Goal: Task Accomplishment & Management: Complete application form

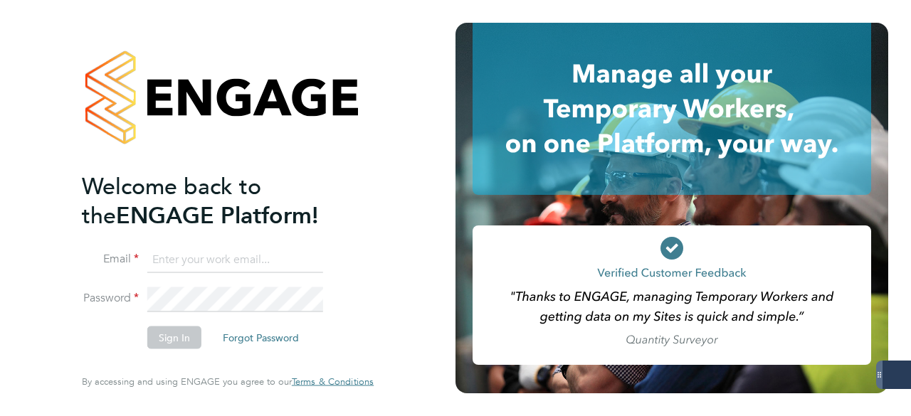
click at [238, 260] on input at bounding box center [235, 260] width 176 height 26
click at [192, 270] on input at bounding box center [235, 260] width 176 height 26
click at [181, 260] on input at bounding box center [235, 260] width 176 height 26
click at [190, 242] on ng-template "Welcome back to the ENGAGE Platform! Email Password Sign In Forgot Password" at bounding box center [221, 267] width 278 height 191
click at [215, 258] on input at bounding box center [235, 260] width 176 height 26
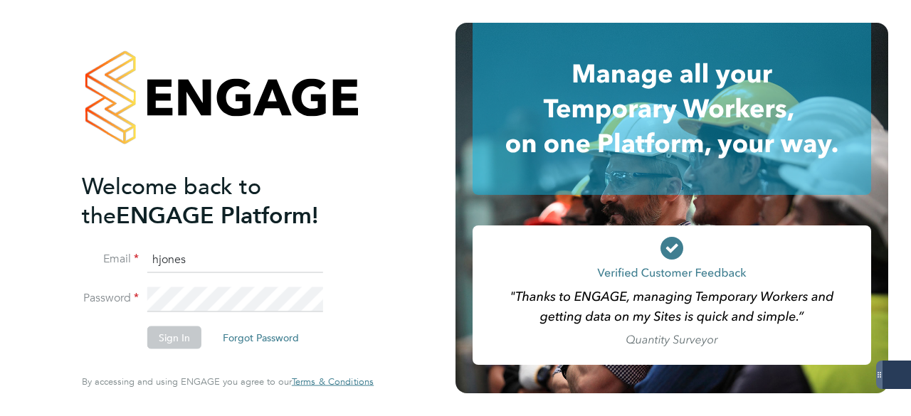
type input "hjones@skilledcareers.co.uk"
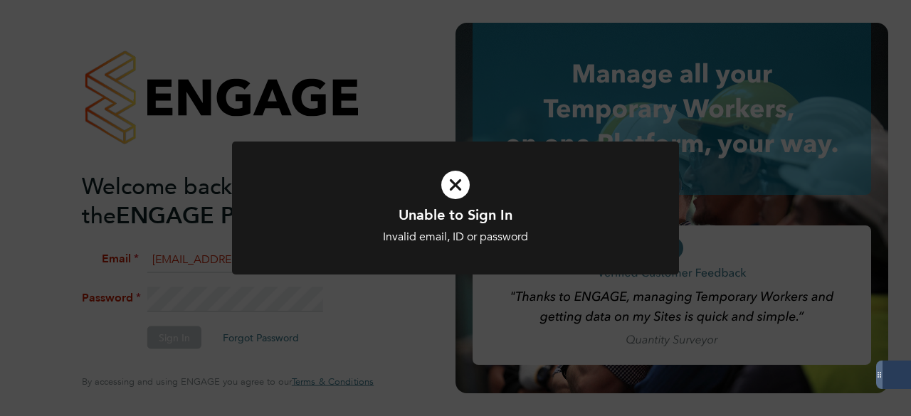
click at [412, 208] on h1 "Unable to Sign In" at bounding box center [455, 215] width 370 height 19
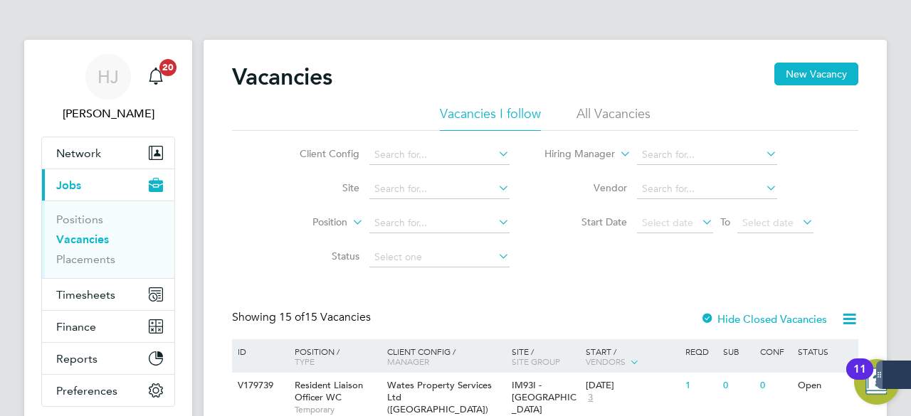
click at [275, 216] on label "Position" at bounding box center [306, 223] width 82 height 14
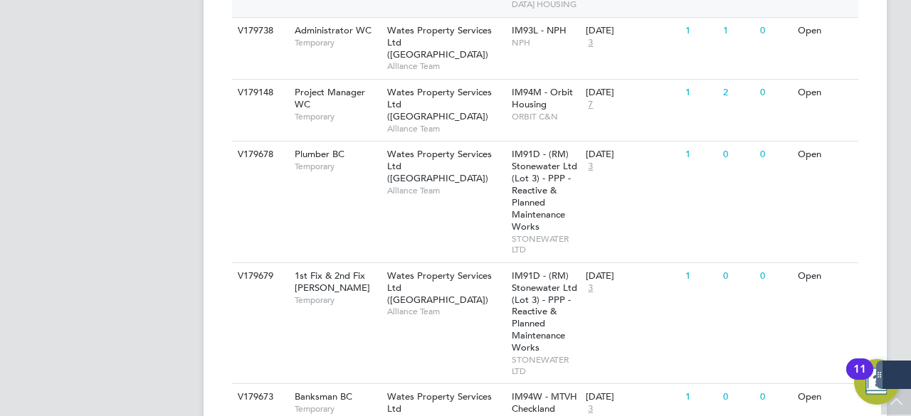
scroll to position [655, 0]
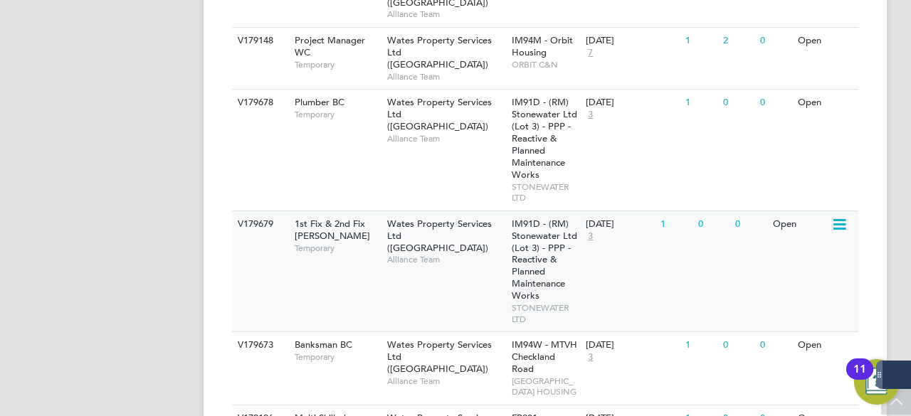
click at [367, 243] on span "Temporary" at bounding box center [337, 248] width 85 height 11
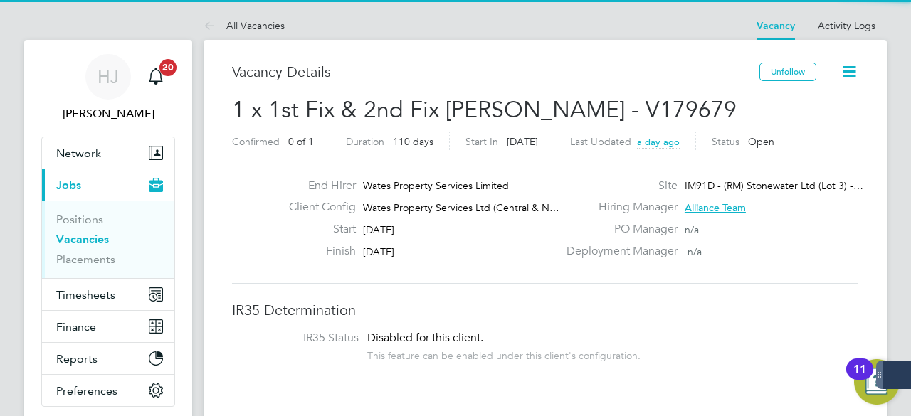
click at [465, 226] on div "Start 08 Sep 2025" at bounding box center [418, 233] width 280 height 22
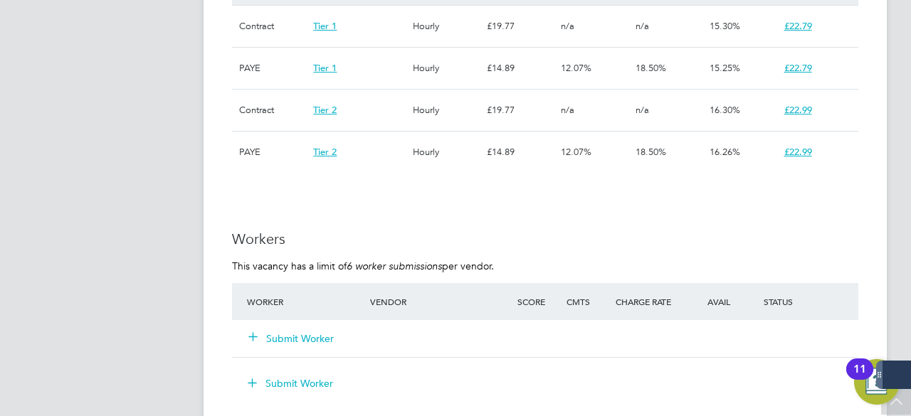
scroll to position [1053, 0]
click at [283, 335] on button "Submit Worker" at bounding box center [291, 337] width 85 height 14
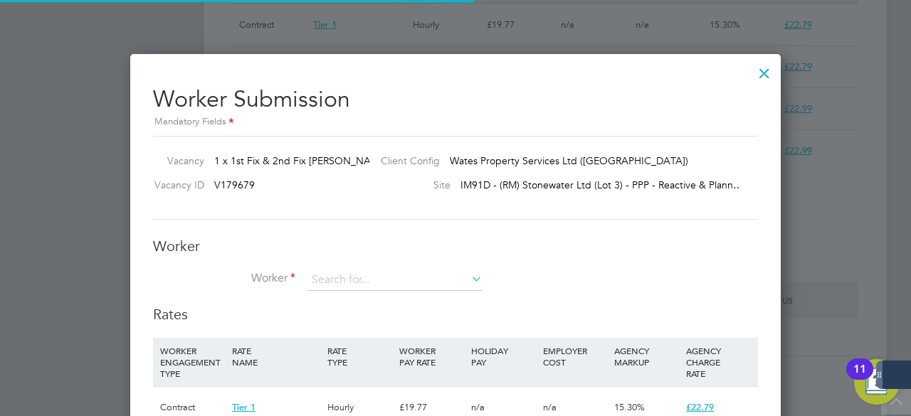
scroll to position [42, 96]
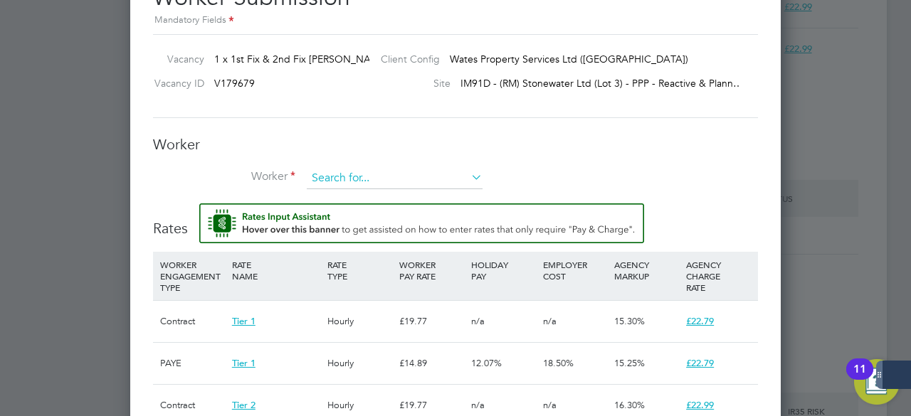
click at [392, 176] on input at bounding box center [395, 178] width 176 height 21
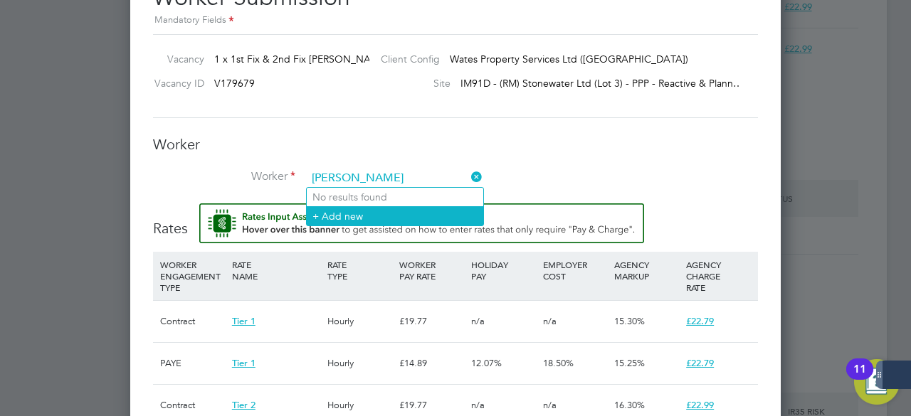
type input "martin brindley"
click at [366, 211] on li "+ Add new" at bounding box center [395, 215] width 177 height 19
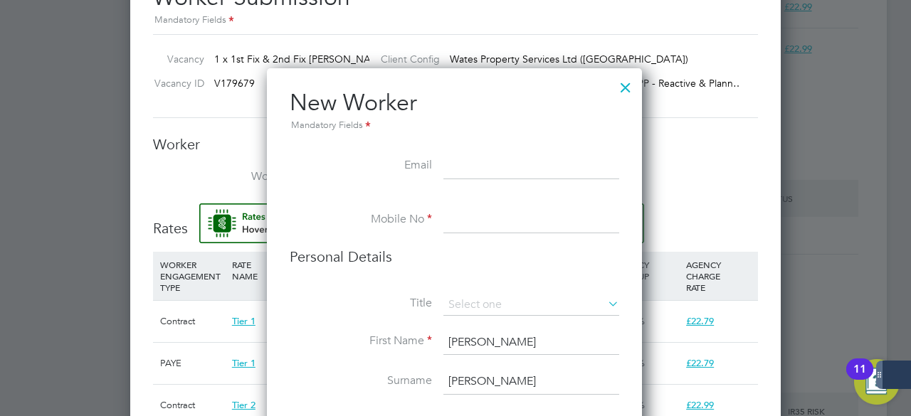
paste input "martinbrindley73@gmail.com"
type input "martinbrindley73@gmail.com"
paste input "7891 904226"
type input "07891 904226"
click at [493, 305] on input at bounding box center [531, 305] width 176 height 21
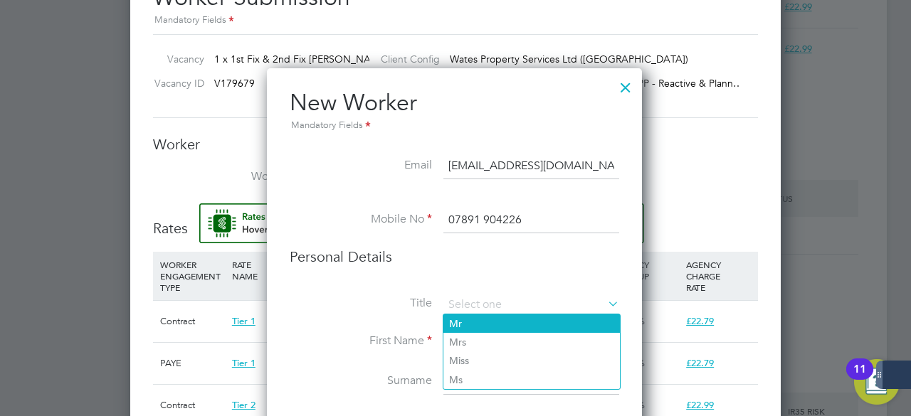
click at [464, 324] on li "Mr" at bounding box center [531, 324] width 177 height 19
type input "Mr"
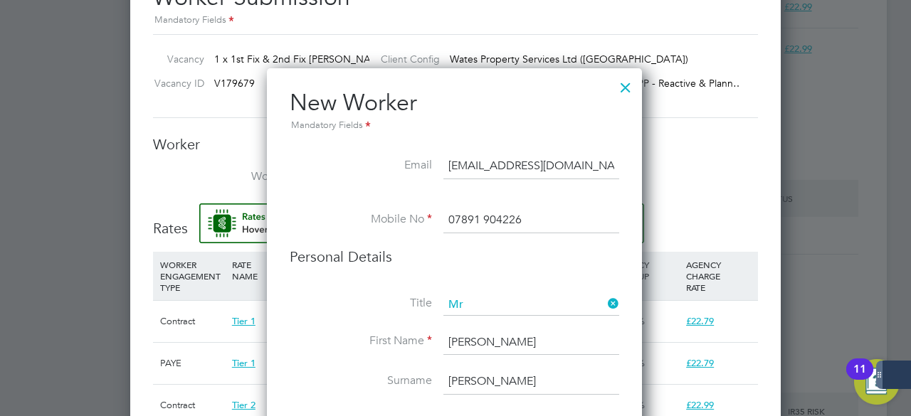
click at [411, 334] on label "First Name" at bounding box center [361, 341] width 142 height 15
click at [461, 338] on input "martin" at bounding box center [531, 343] width 176 height 26
type input "Martin"
click at [451, 382] on input "brindley" at bounding box center [531, 382] width 176 height 26
type input "Brindley"
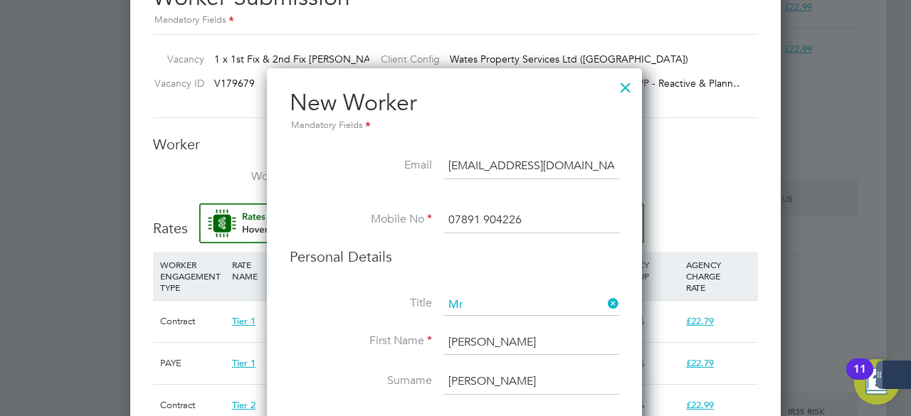
click at [431, 369] on li "Surname Brindley" at bounding box center [455, 389] width 330 height 40
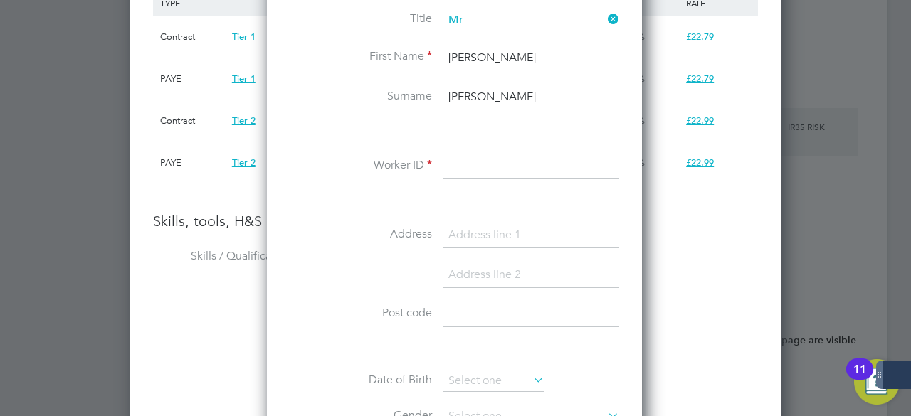
click at [515, 154] on input at bounding box center [531, 167] width 176 height 26
paste input "505778"
type input "505778"
click at [317, 212] on div "Title Mr First Name Martin Surname Brindley Worker ID 505778 Address Post code …" at bounding box center [455, 268] width 330 height 517
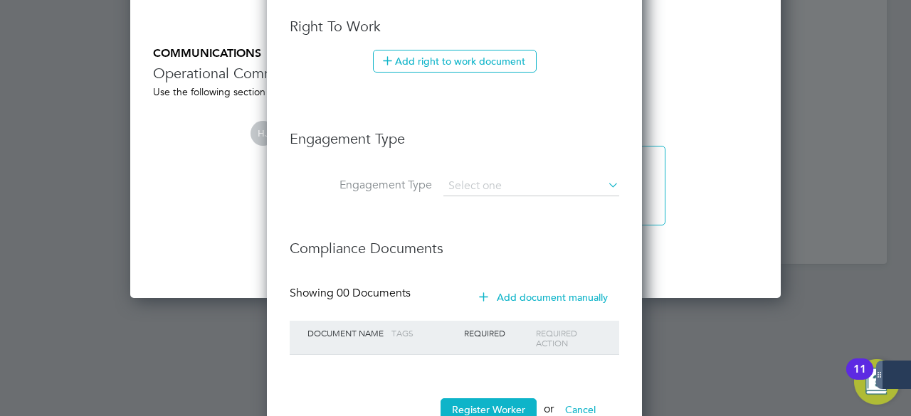
scroll to position [2004, 0]
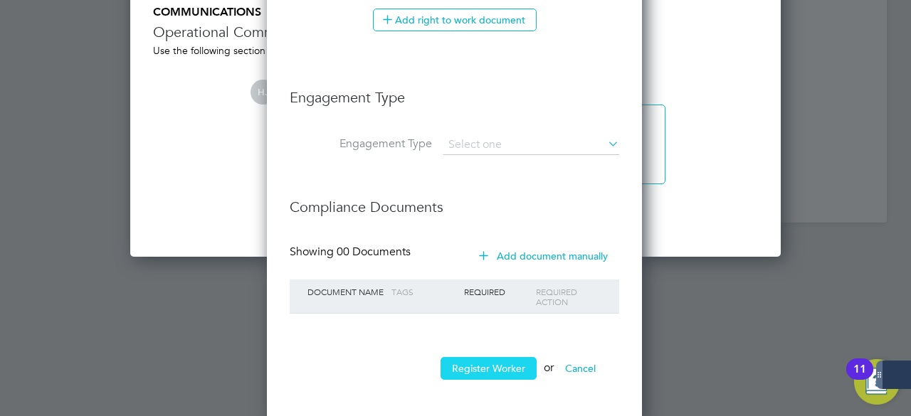
click at [486, 362] on button "Register Worker" at bounding box center [489, 368] width 96 height 23
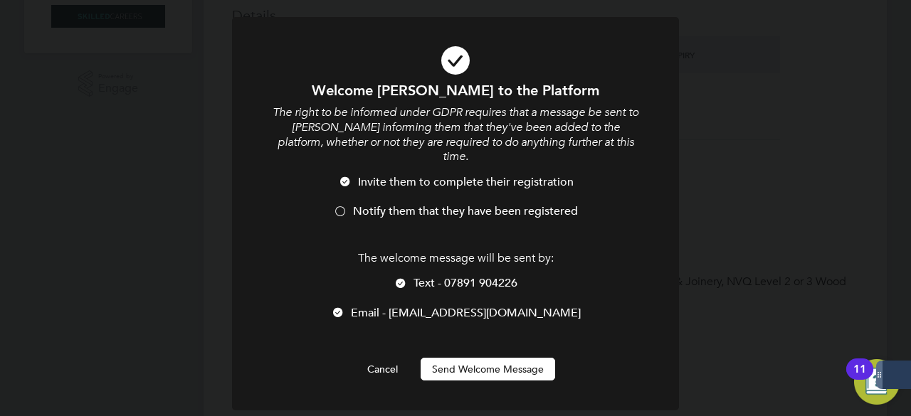
scroll to position [1197, 377]
click at [404, 278] on div at bounding box center [401, 285] width 14 height 14
click at [467, 358] on button "Send Welcome Message" at bounding box center [488, 369] width 135 height 23
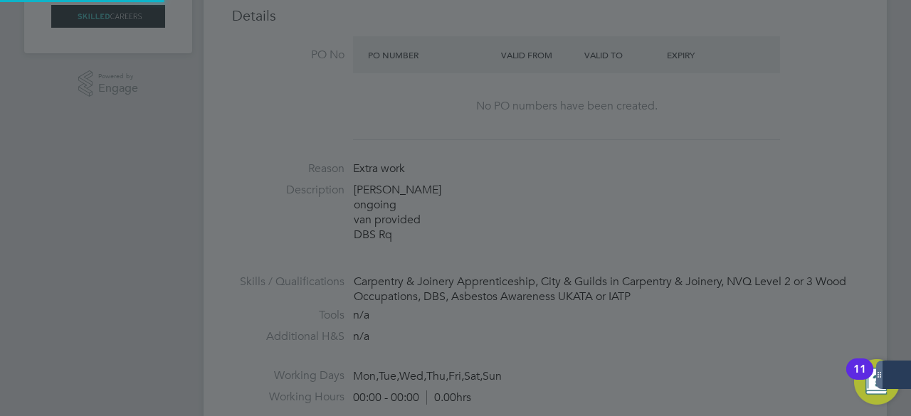
type input "Martin Brindley (505778)"
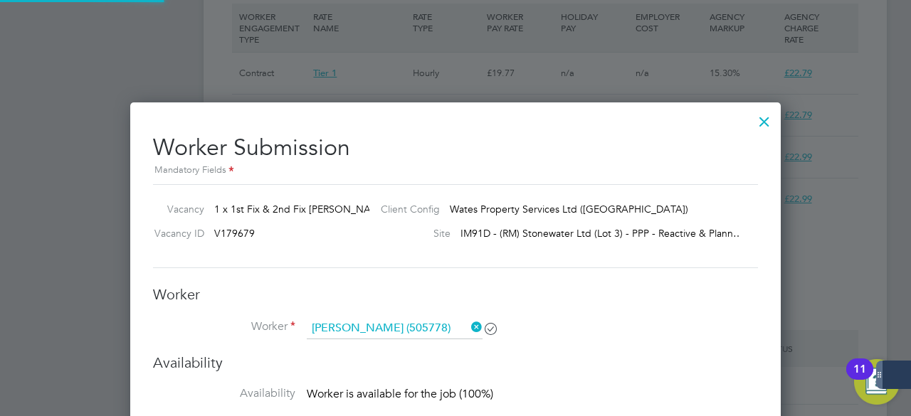
scroll to position [1290, 0]
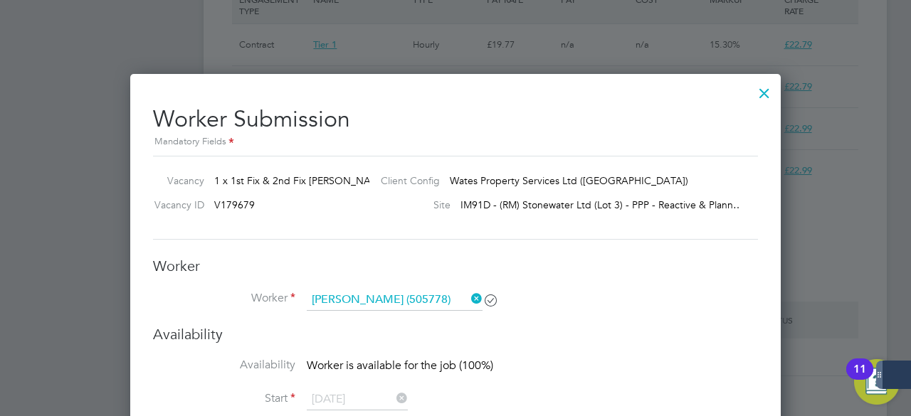
click at [768, 91] on div at bounding box center [765, 90] width 26 height 26
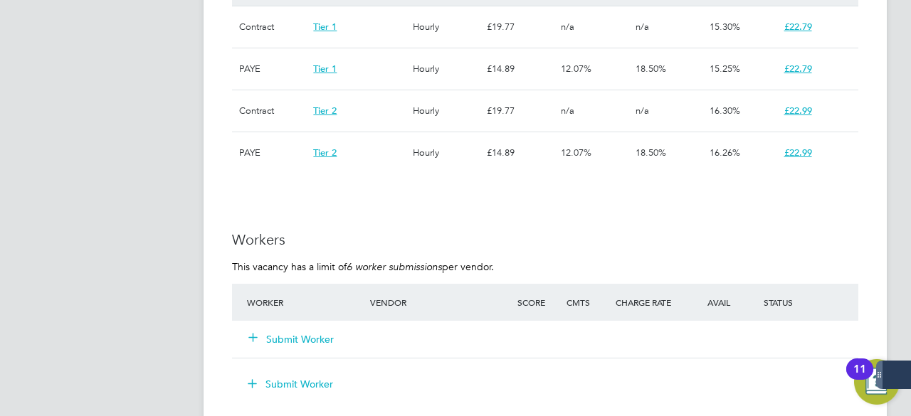
scroll to position [1053, 0]
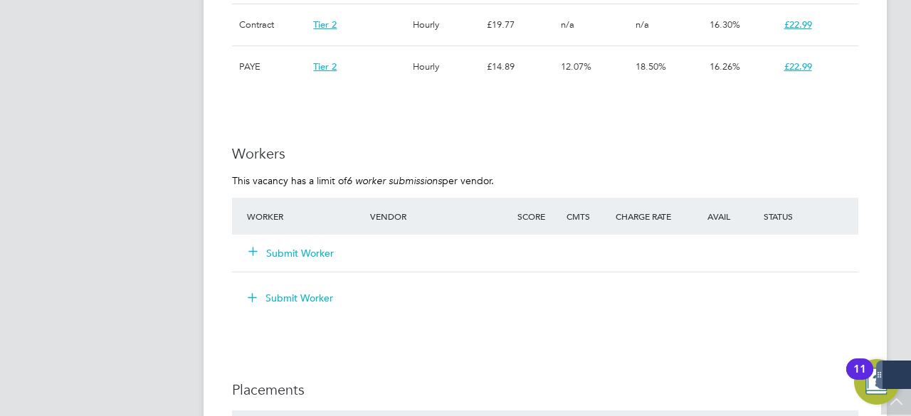
scroll to position [1139, 0]
click at [293, 243] on div "Submit Worker" at bounding box center [316, 252] width 147 height 26
click at [298, 253] on button "Submit Worker" at bounding box center [291, 252] width 85 height 14
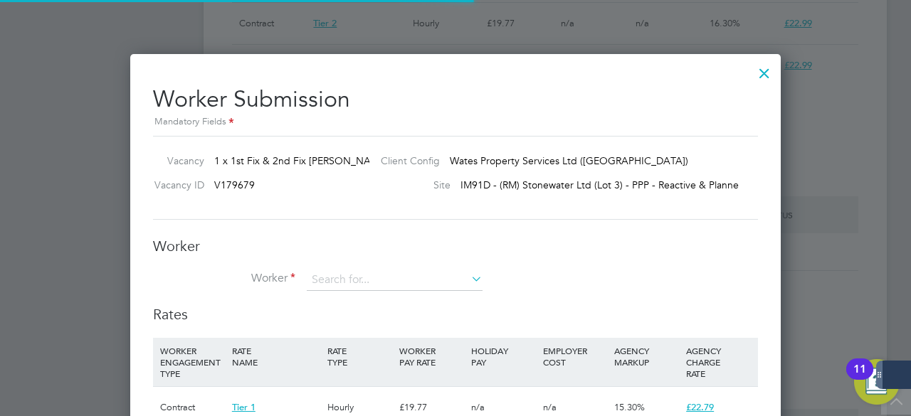
scroll to position [42, 96]
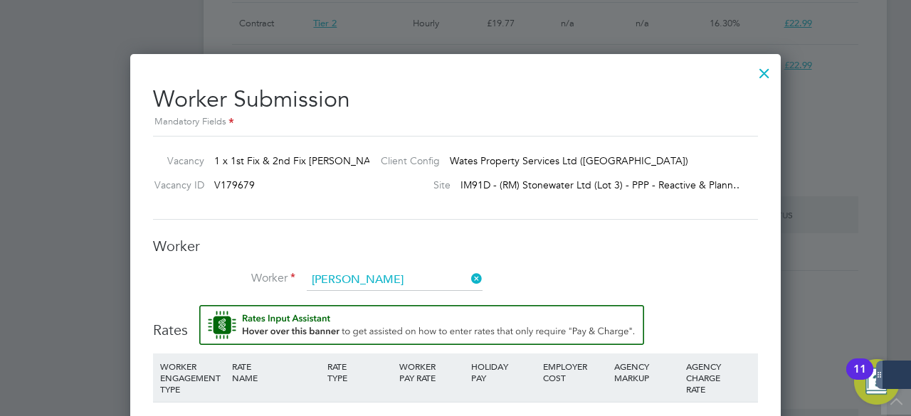
click at [398, 293] on b "Brindley" at bounding box center [439, 299] width 83 height 12
type input "Martin Brindley (505778)"
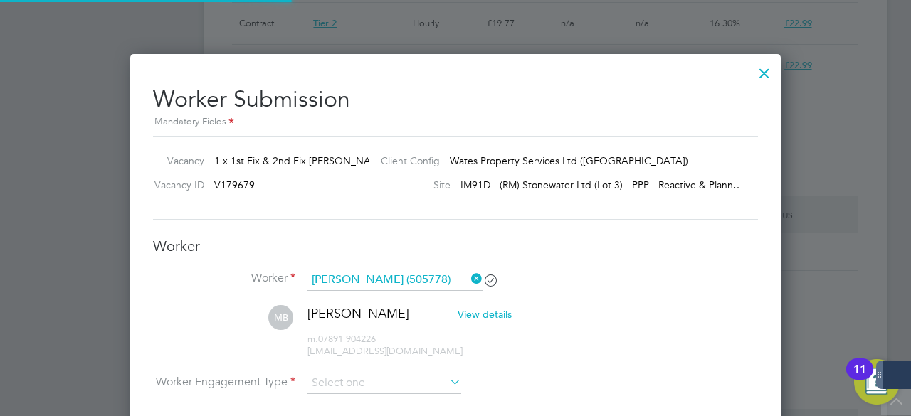
click at [628, 273] on li "Worker Martin Brindley (505778)" at bounding box center [455, 288] width 605 height 36
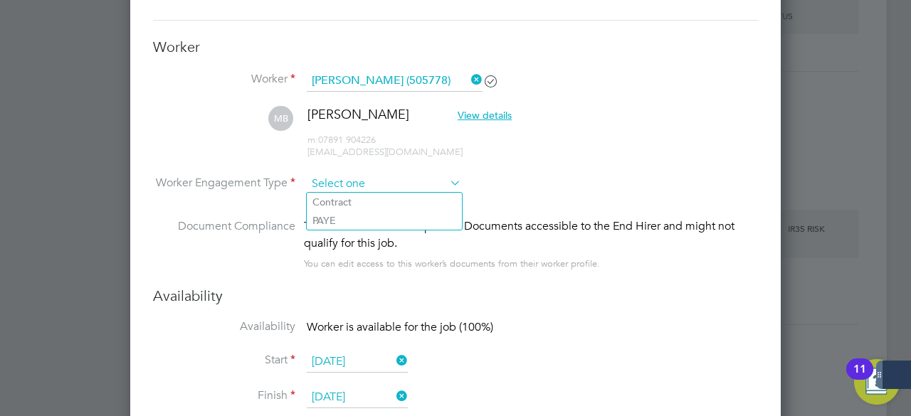
click at [363, 177] on input at bounding box center [384, 184] width 154 height 21
click at [359, 198] on li "Contract" at bounding box center [384, 202] width 155 height 19
type input "Contract"
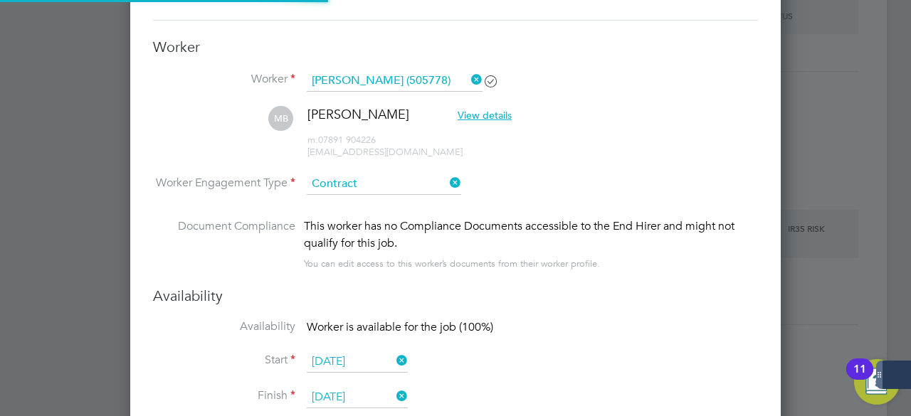
click at [547, 194] on li "Worker Engagement Type Contract" at bounding box center [455, 196] width 605 height 44
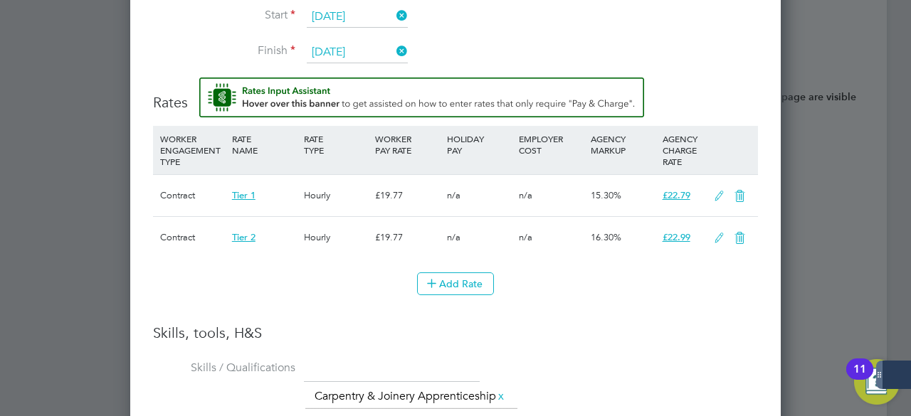
click at [299, 307] on li "WORKER ENGAGEMENT TYPE RATE NAME RATE TYPE WORKER PAY RATE HOLIDAY PAY EMPLOYER…" at bounding box center [455, 225] width 605 height 198
click at [447, 286] on button "Add Rate" at bounding box center [455, 284] width 77 height 23
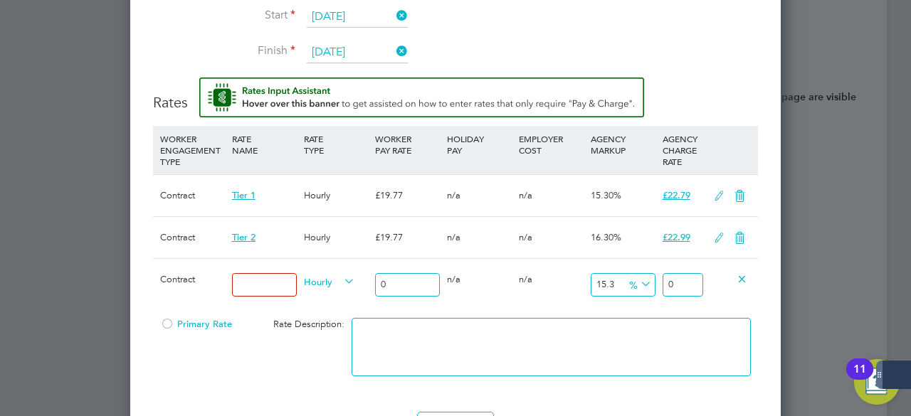
click at [251, 274] on input at bounding box center [264, 284] width 65 height 23
type input "Tier 1"
click at [427, 281] on input "0" at bounding box center [407, 284] width 65 height 23
type input "2"
type input "2.306"
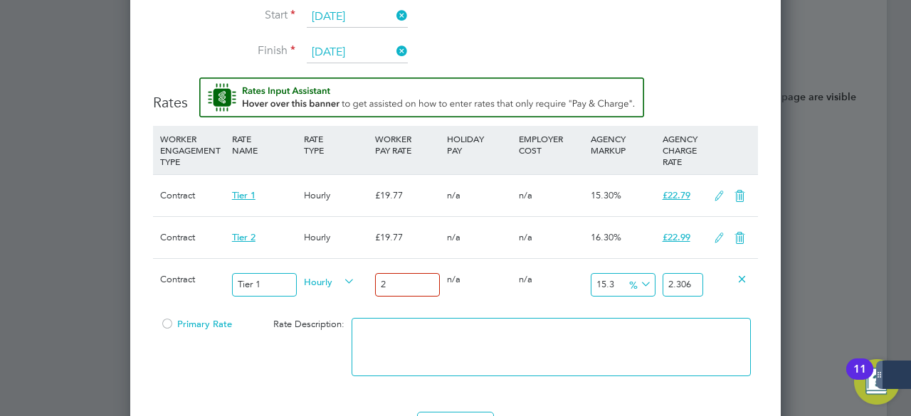
type input "21"
type input "24.213"
type input "21"
click at [305, 361] on div "Primary Rate Rate Description:" at bounding box center [455, 354] width 605 height 87
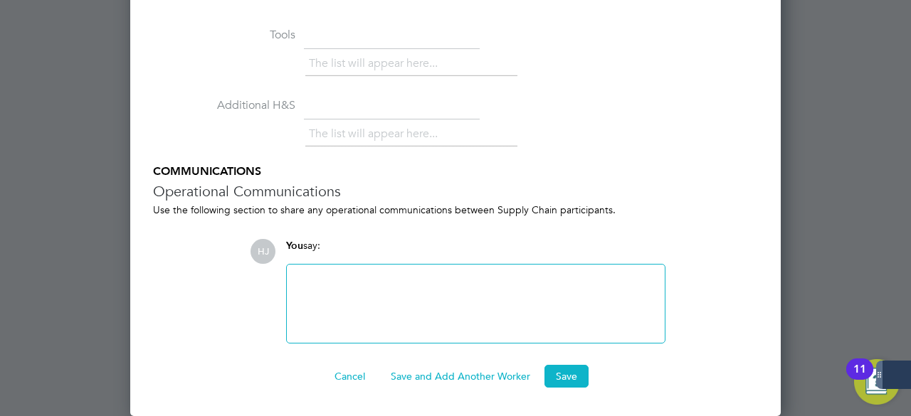
scroll to position [2362, 0]
click at [554, 384] on button "Save" at bounding box center [566, 376] width 44 height 23
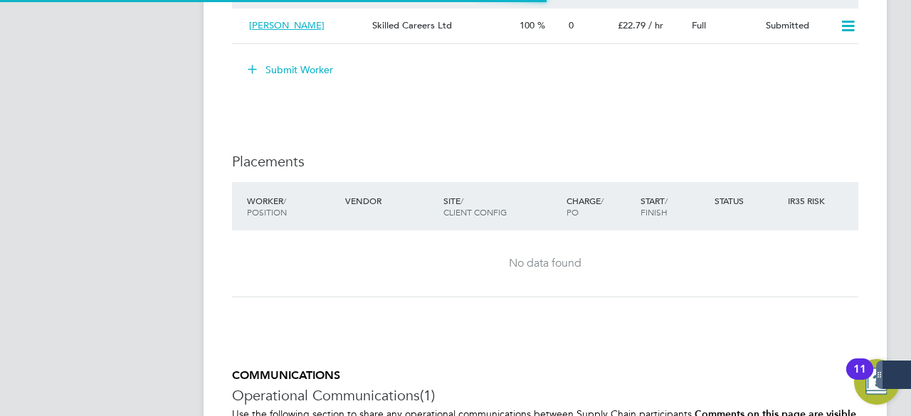
scroll to position [7, 7]
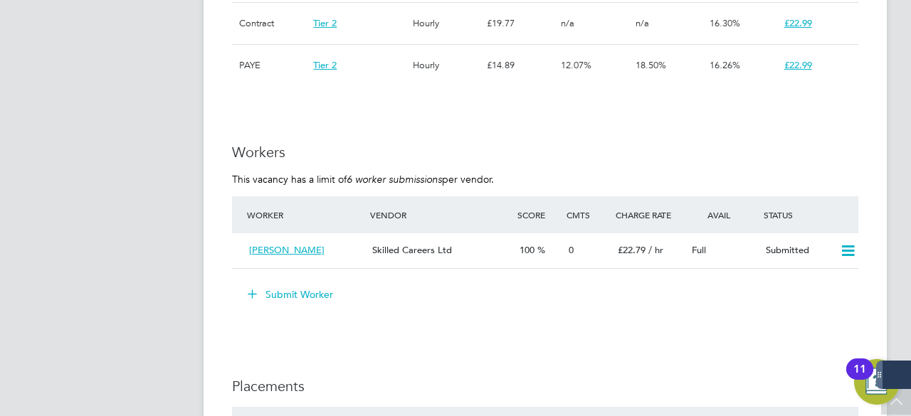
click at [377, 125] on div "IR35 Determination IR35 Status Disabled for this client. This feature can be en…" at bounding box center [545, 109] width 626 height 1895
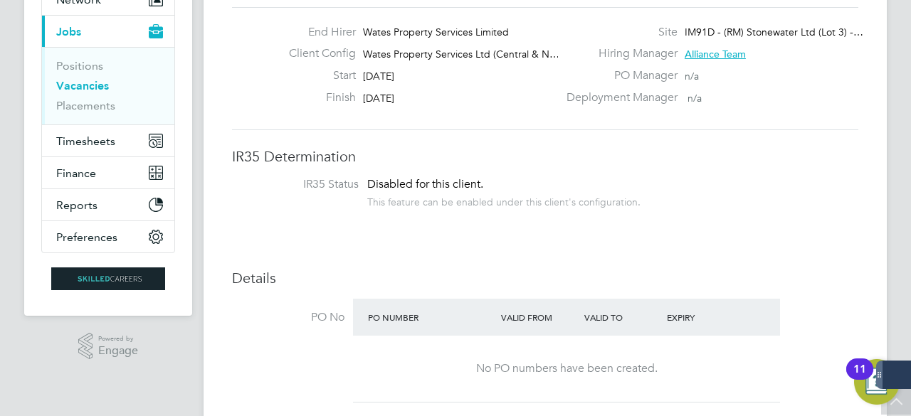
scroll to position [142, 0]
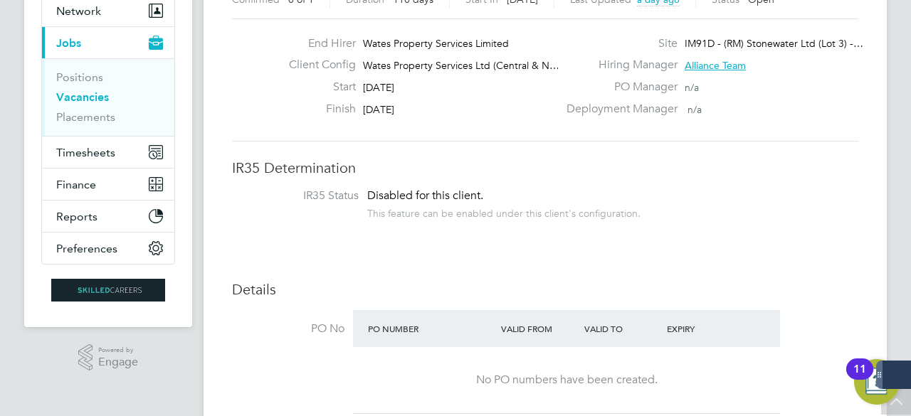
click at [497, 207] on div "This feature can be enabled under this client's configuration." at bounding box center [503, 212] width 273 height 16
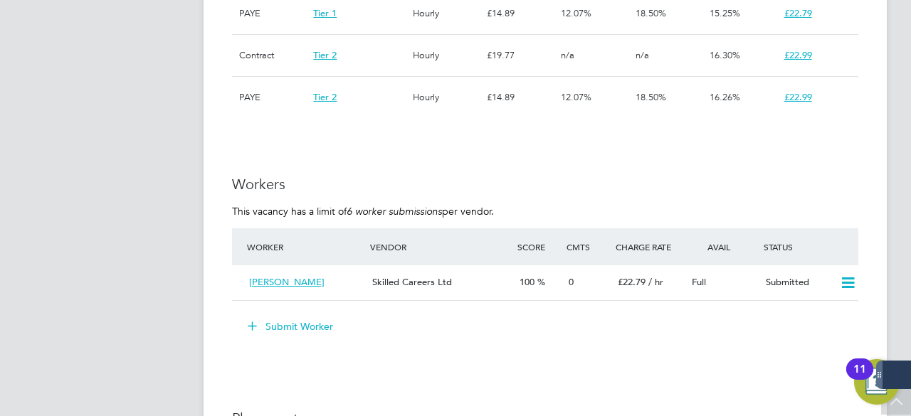
scroll to position [1139, 0]
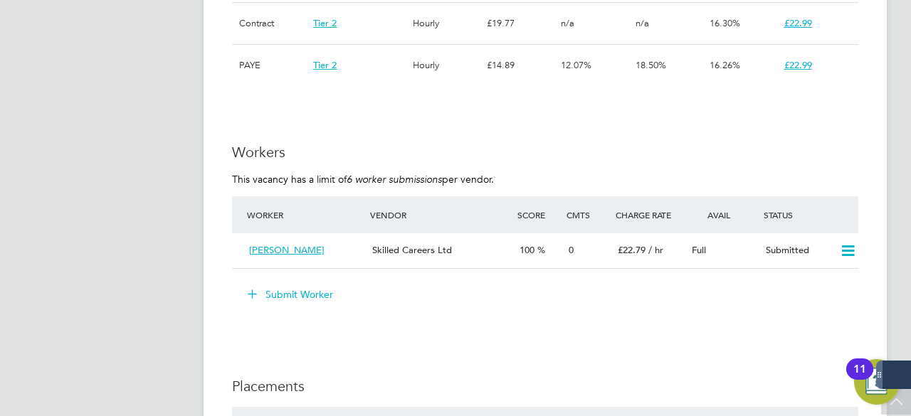
click at [290, 295] on button "Submit Worker" at bounding box center [291, 294] width 107 height 23
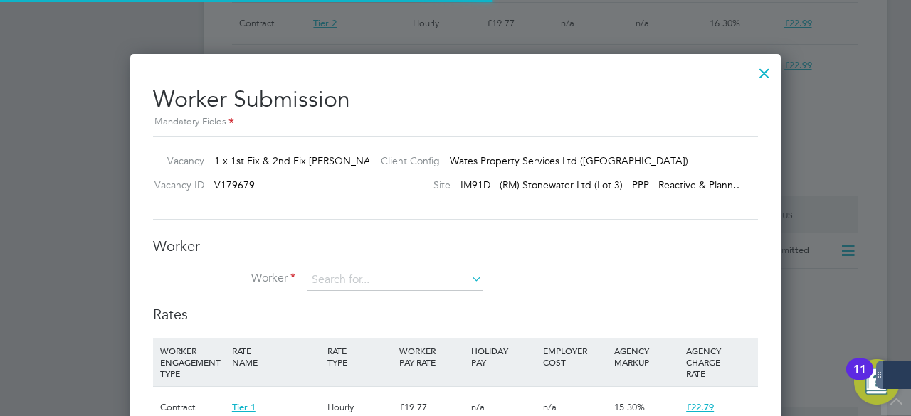
scroll to position [42, 96]
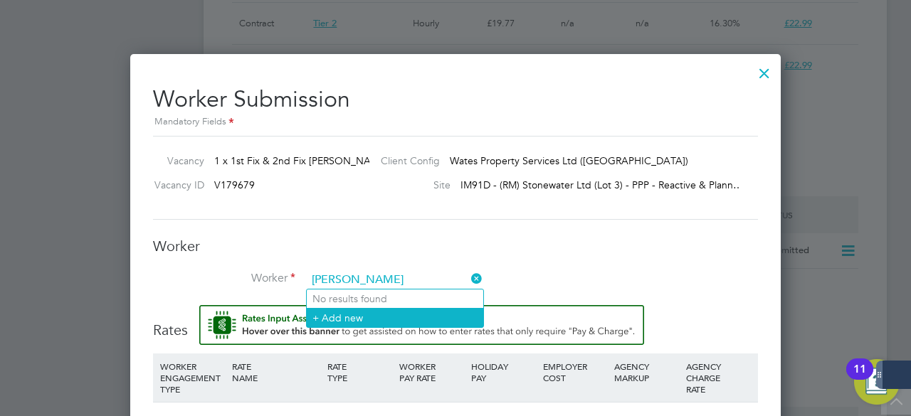
type input "michael dainty"
click at [376, 313] on li "+ Add new" at bounding box center [395, 317] width 177 height 19
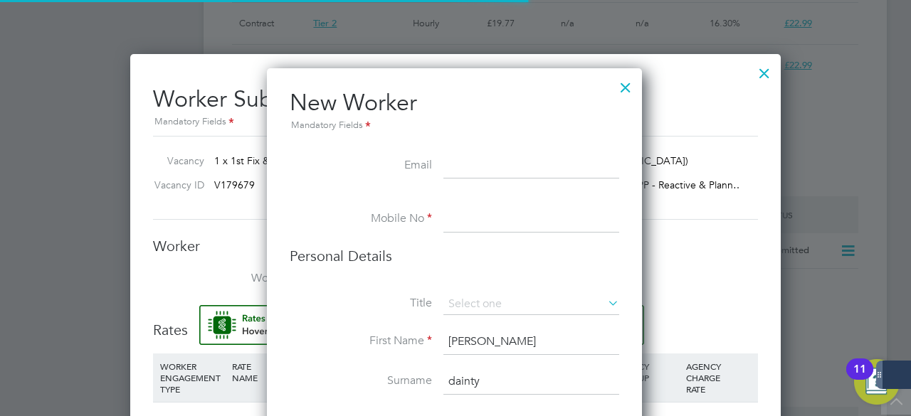
scroll to position [1197, 377]
paste input "[EMAIL_ADDRESS][DOMAIN_NAME]"
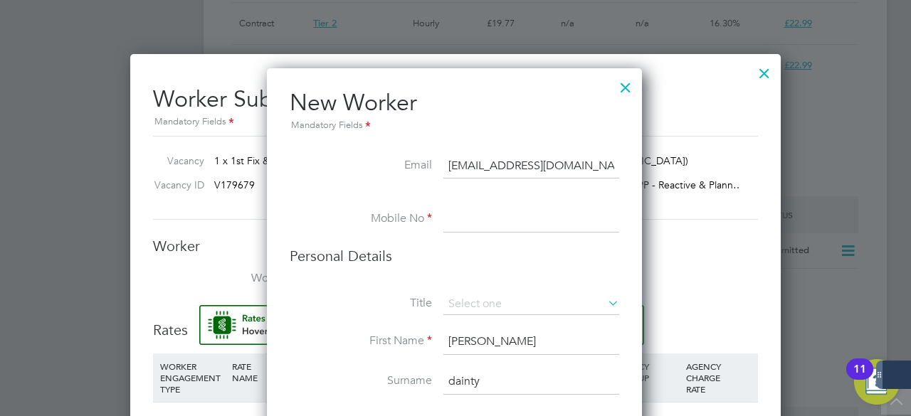
scroll to position [0, 83]
type input "[EMAIL_ADDRESS][DOMAIN_NAME]"
paste input "7359 313616"
click at [443, 213] on li "Mobile No 7359 313616" at bounding box center [455, 227] width 330 height 40
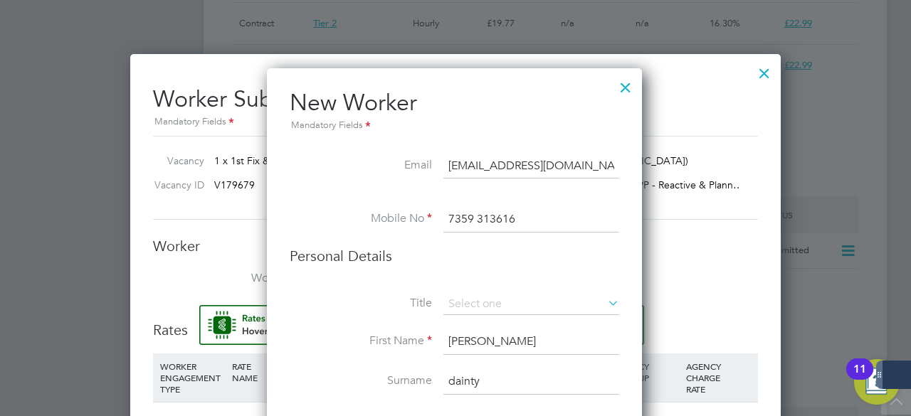
click at [443, 213] on li "Mobile No 7359 313616" at bounding box center [455, 227] width 330 height 40
click at [453, 220] on input "7359 313616" at bounding box center [531, 220] width 176 height 26
type input "07359 313616"
click at [470, 298] on input at bounding box center [531, 304] width 176 height 21
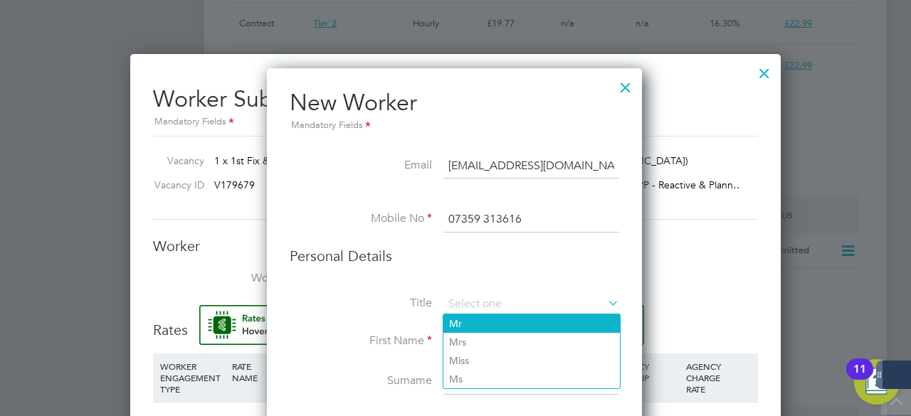
click at [470, 321] on li "Mr" at bounding box center [531, 324] width 177 height 19
type input "Mr"
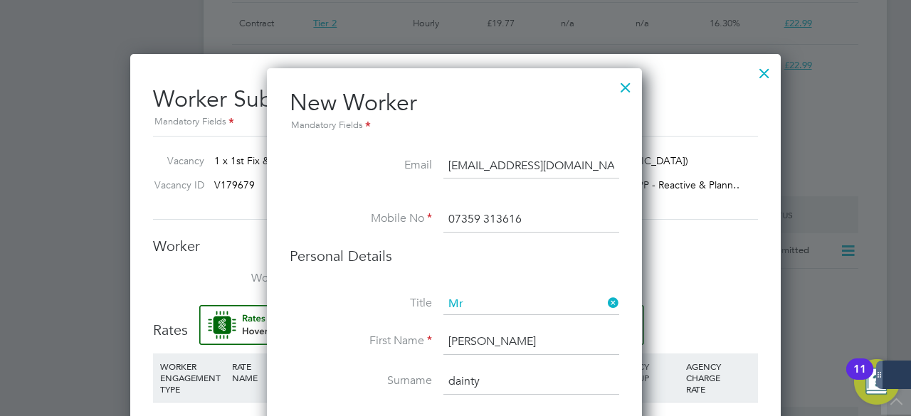
click at [396, 280] on li "Personal Details" at bounding box center [455, 270] width 330 height 47
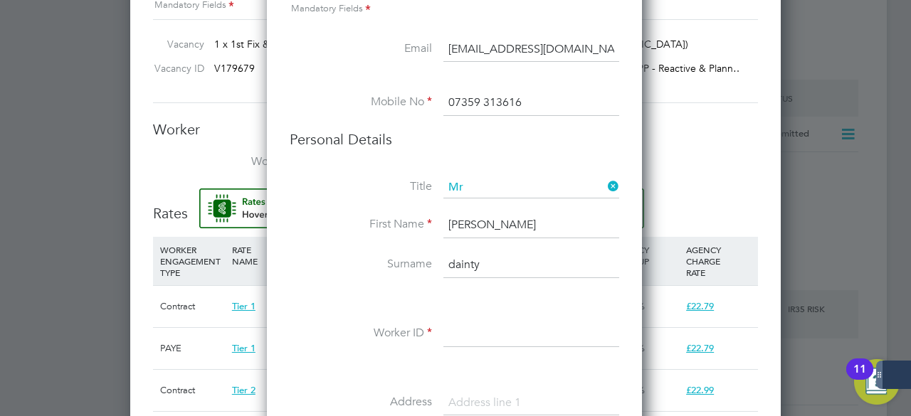
scroll to position [1281, 0]
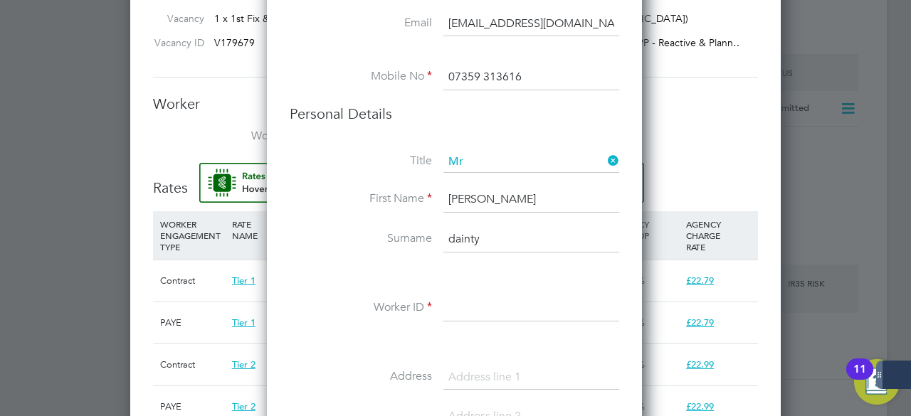
click at [459, 192] on input "[PERSON_NAME]" at bounding box center [531, 200] width 176 height 26
type input "[PERSON_NAME]"
click at [454, 237] on input "dainty" at bounding box center [531, 240] width 176 height 26
type input "Dainty"
click at [457, 312] on input at bounding box center [531, 309] width 176 height 26
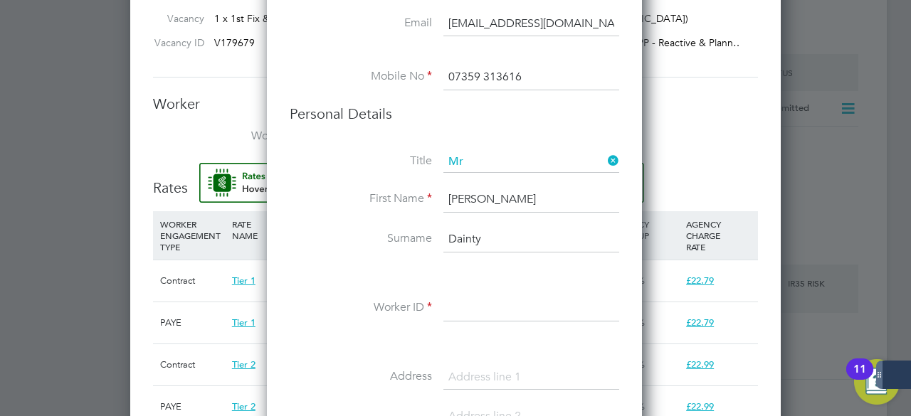
paste input "506286"
type input "506286"
click at [322, 261] on li "Surname Dainty" at bounding box center [455, 247] width 330 height 40
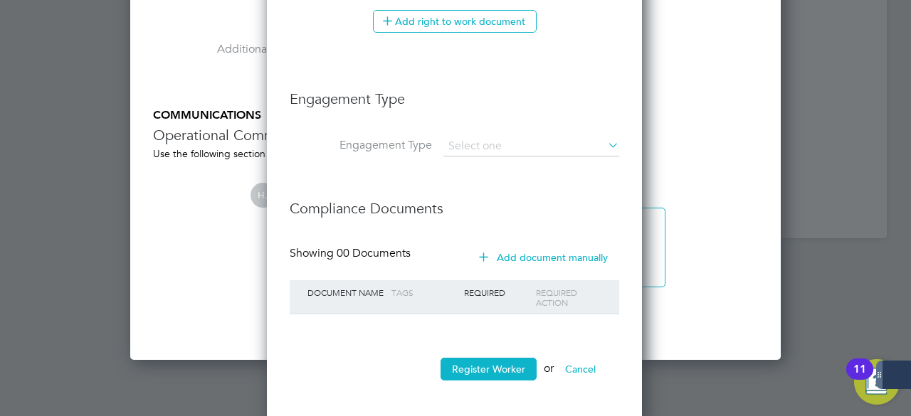
scroll to position [1987, 0]
click at [475, 357] on button "Register Worker" at bounding box center [489, 368] width 96 height 23
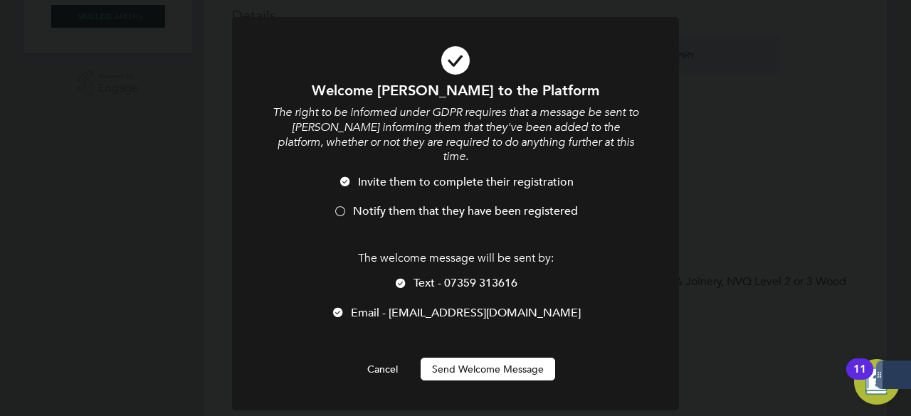
scroll to position [1197, 377]
click at [320, 306] on li "Email - daintymichael20206m6ga_f4a@indeedemail.com" at bounding box center [455, 320] width 370 height 29
click at [408, 276] on li "Text - 07359 313616" at bounding box center [455, 290] width 370 height 29
click at [398, 278] on div at bounding box center [401, 285] width 14 height 14
click at [331, 307] on div at bounding box center [338, 314] width 14 height 14
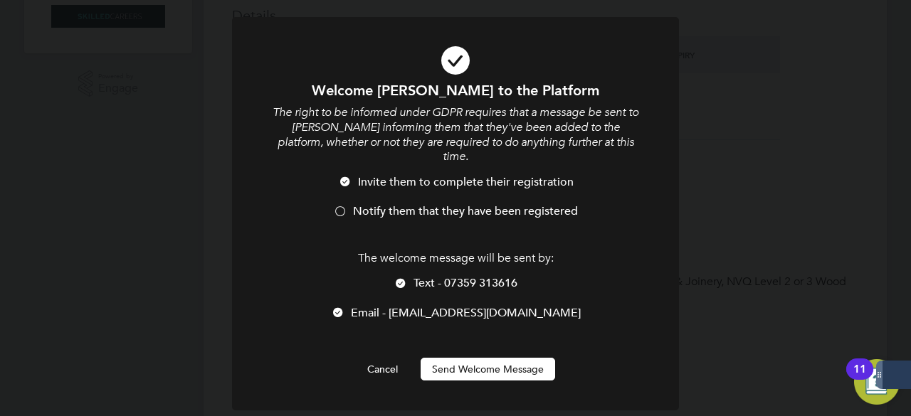
click at [400, 278] on div at bounding box center [401, 285] width 14 height 14
click at [485, 358] on button "Send Welcome Message" at bounding box center [488, 369] width 135 height 23
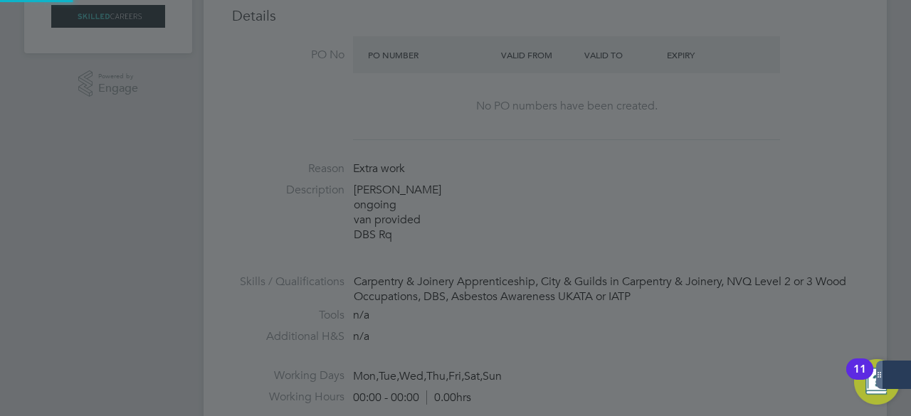
type input "[PERSON_NAME] (506286)"
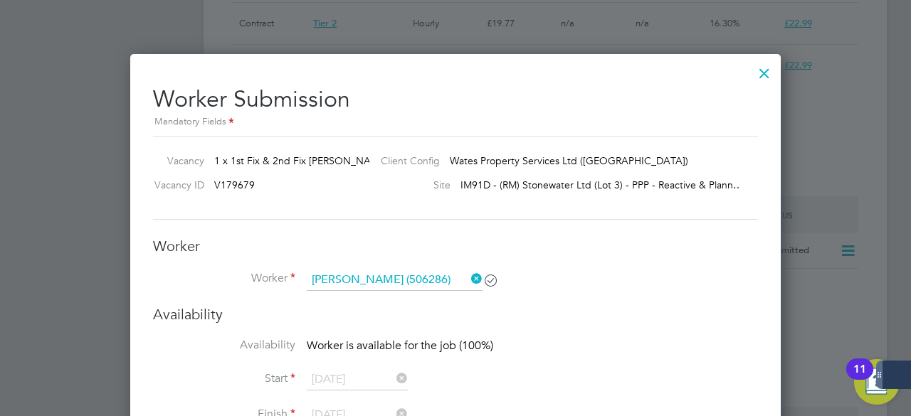
click at [769, 72] on div at bounding box center [765, 70] width 26 height 26
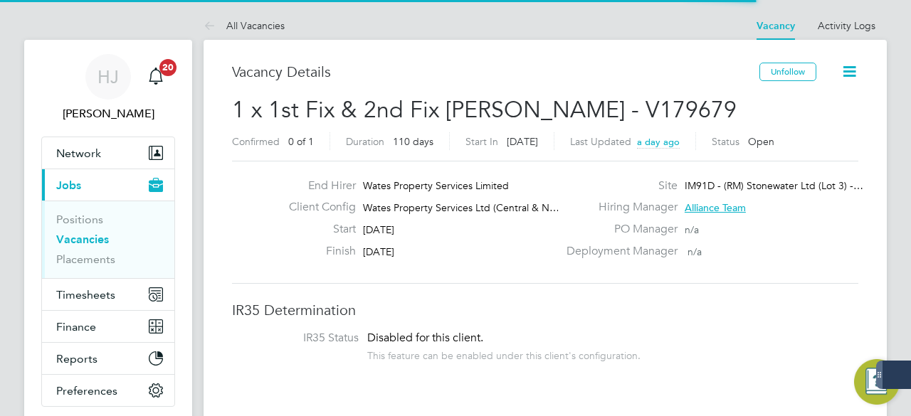
click at [481, 196] on div "End Hirer Wates Property Services Limited" at bounding box center [418, 190] width 280 height 22
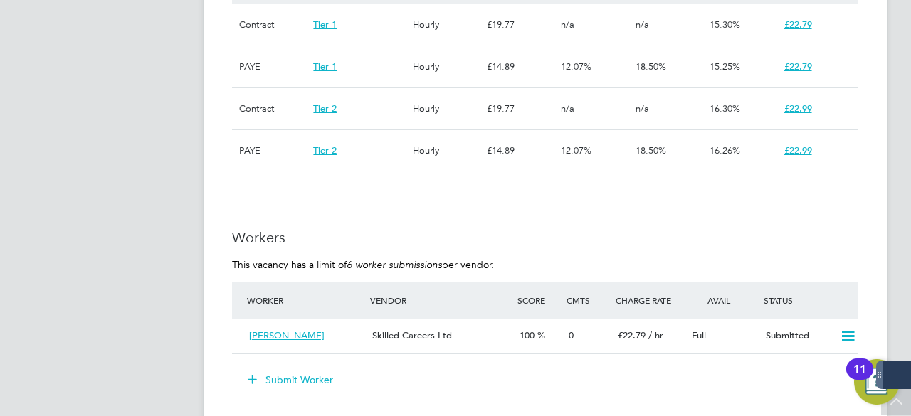
scroll to position [1139, 0]
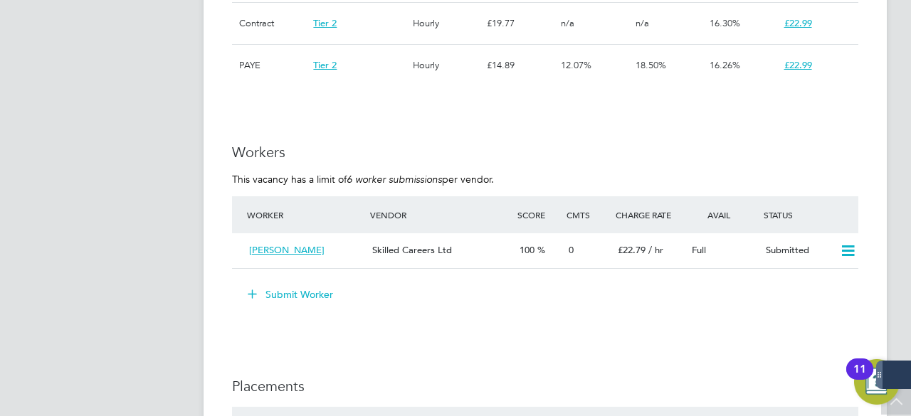
click at [288, 290] on button "Submit Worker" at bounding box center [291, 294] width 107 height 23
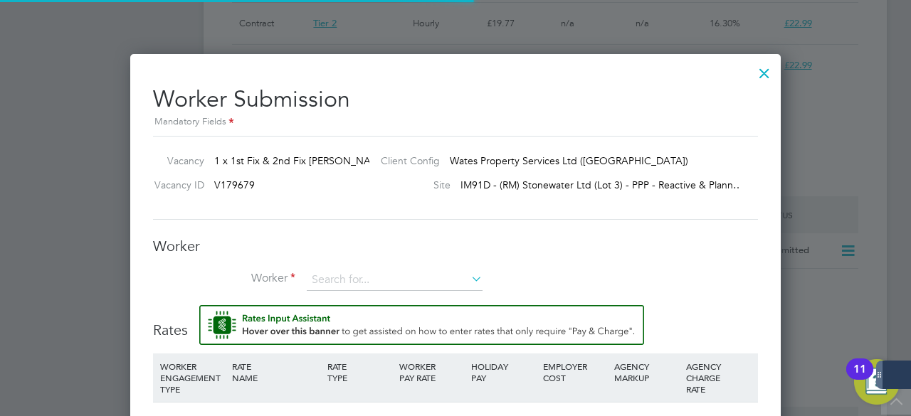
scroll to position [21, 370]
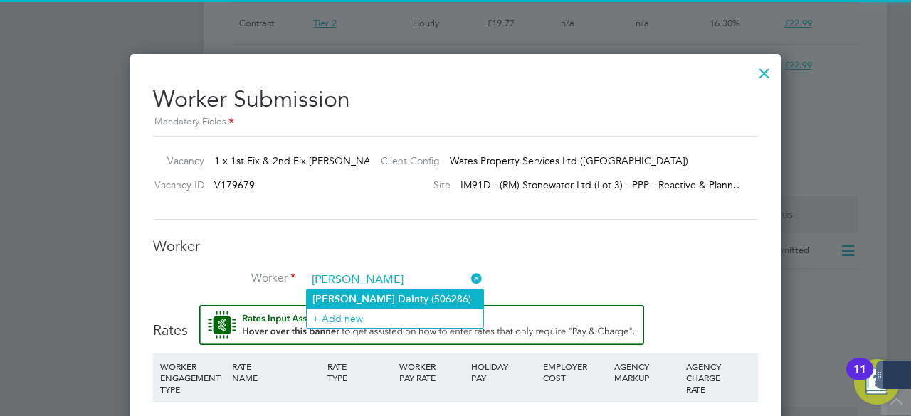
click at [380, 295] on li "[PERSON_NAME] ty (506286)" at bounding box center [395, 299] width 177 height 19
type input "[PERSON_NAME] (506286)"
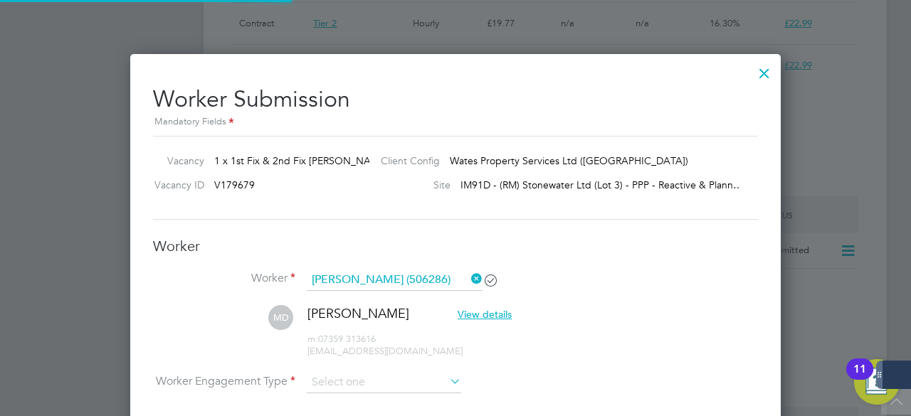
click at [524, 248] on h3 "Worker" at bounding box center [455, 246] width 605 height 19
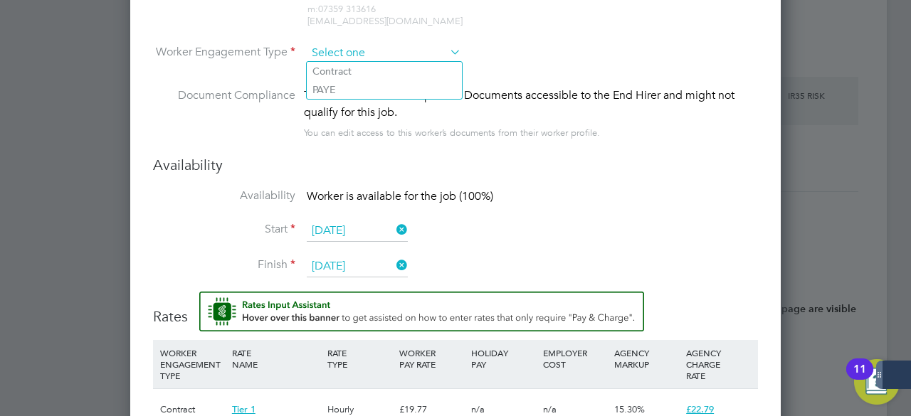
click at [349, 53] on input at bounding box center [384, 53] width 154 height 21
click at [350, 72] on li "Contract" at bounding box center [384, 71] width 155 height 19
type input "Contract"
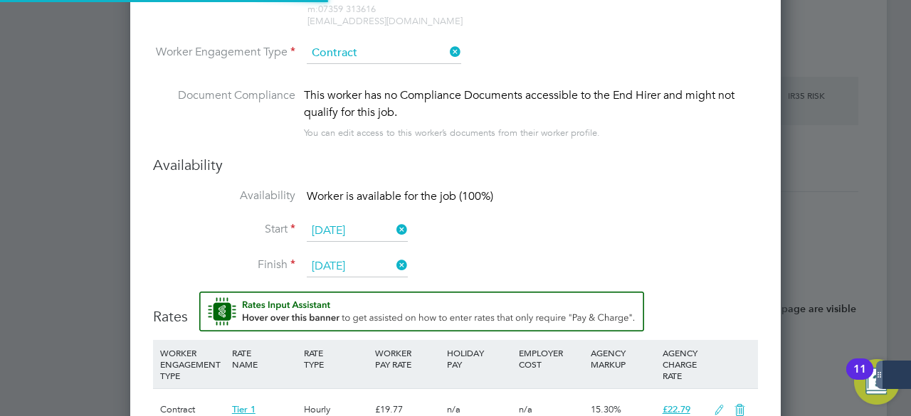
click at [580, 194] on li "Availability Worker is available for the job (100%)" at bounding box center [455, 205] width 605 height 32
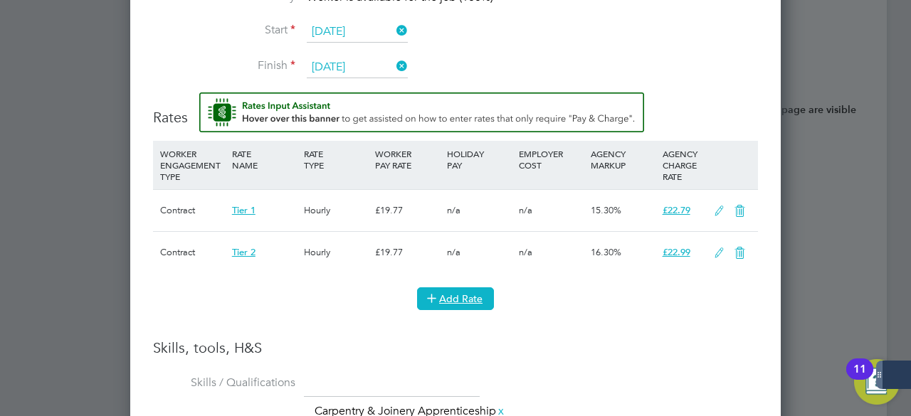
click at [422, 297] on button "Add Rate" at bounding box center [455, 299] width 77 height 23
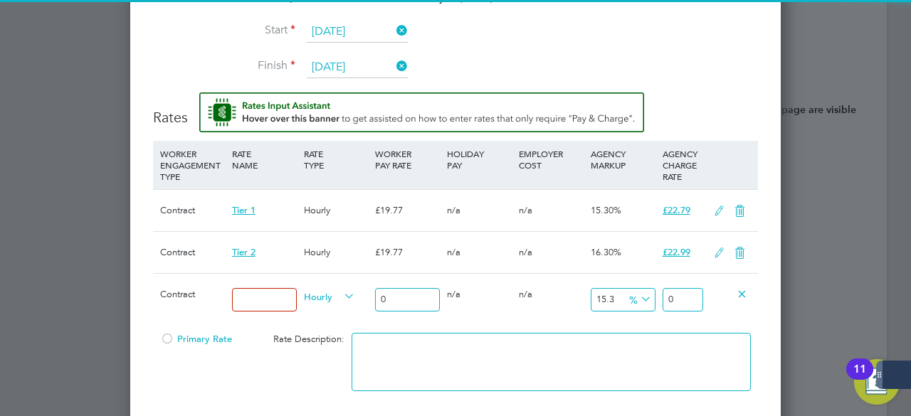
click at [285, 297] on input at bounding box center [264, 299] width 65 height 23
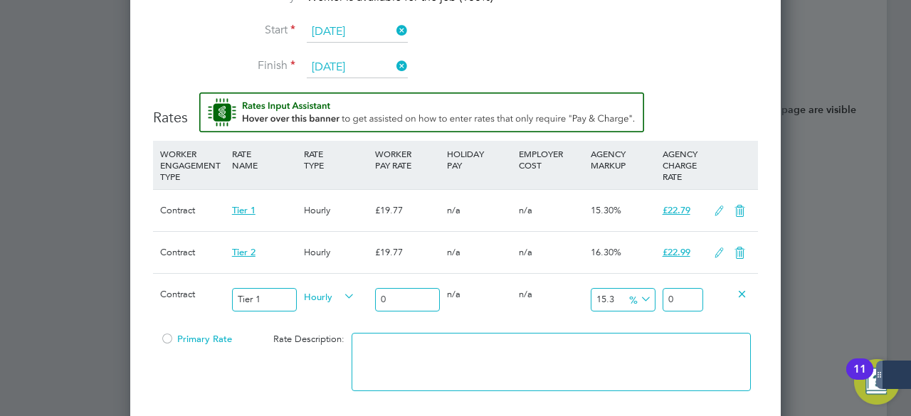
type input "Tier 1"
click at [417, 295] on input "0" at bounding box center [407, 299] width 65 height 23
type input "2"
type input "2.306"
type input "23"
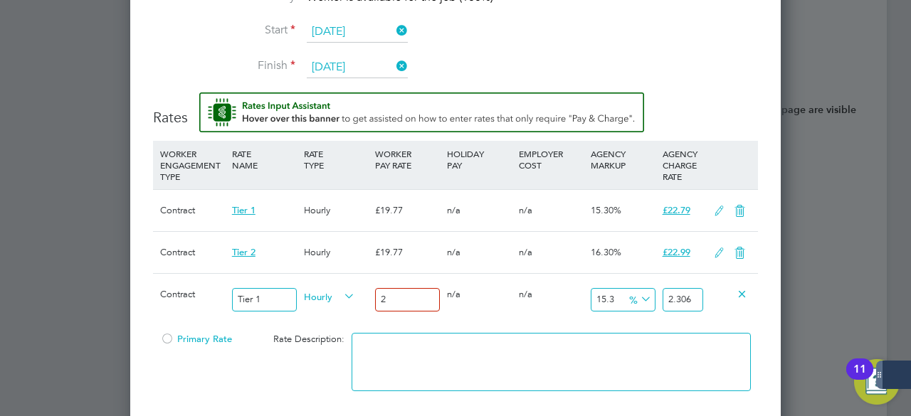
type input "26.519"
type input "23"
click at [293, 389] on div "Primary Rate Rate Description:" at bounding box center [455, 369] width 605 height 87
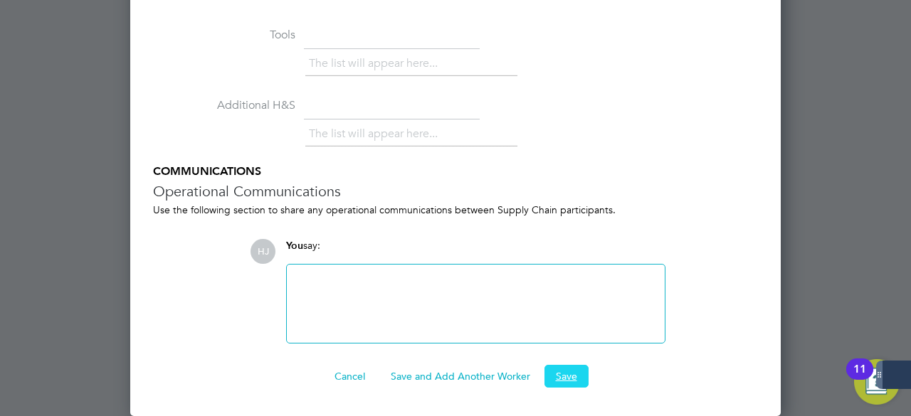
click at [569, 378] on button "Save" at bounding box center [566, 376] width 44 height 23
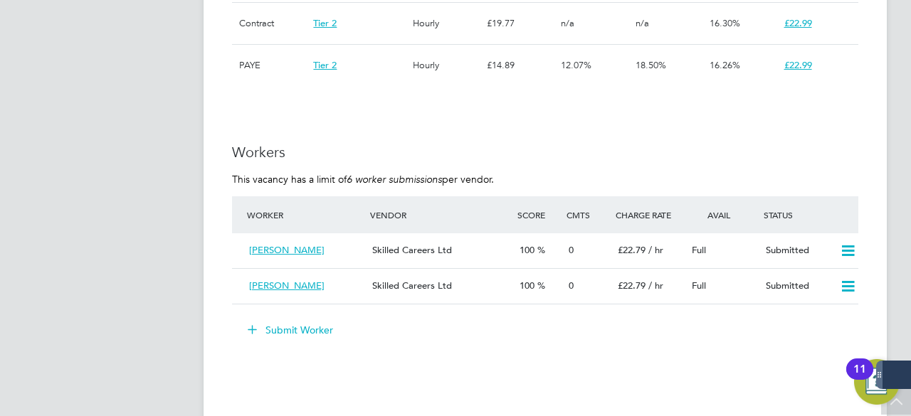
click at [478, 359] on div "IR35 Determination IR35 Status Disabled for this client. This feature can be en…" at bounding box center [545, 127] width 626 height 1931
